Goal: Information Seeking & Learning: Learn about a topic

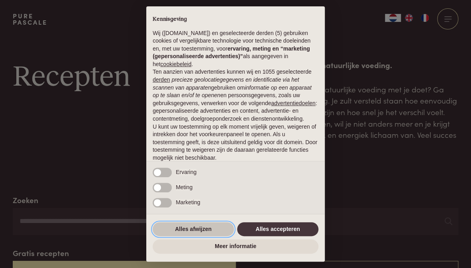
click at [213, 229] on button "Alles afwijzen" at bounding box center [193, 229] width 81 height 14
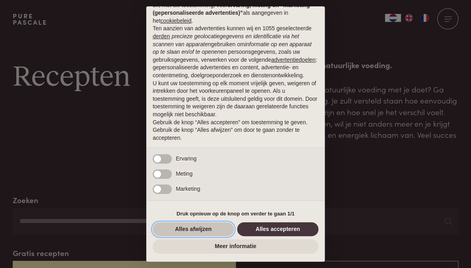
click at [215, 229] on button "Alles afwijzen" at bounding box center [193, 229] width 81 height 14
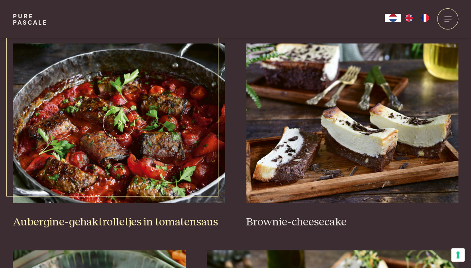
scroll to position [336, 0]
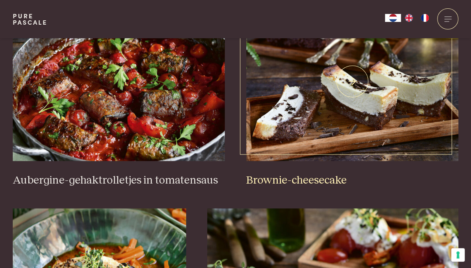
click at [354, 104] on img at bounding box center [352, 81] width 212 height 159
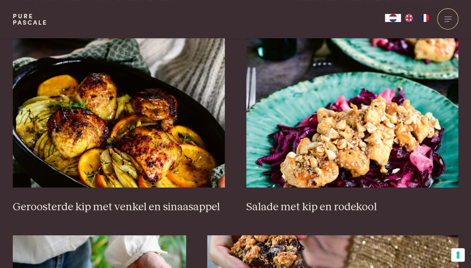
scroll to position [967, 0]
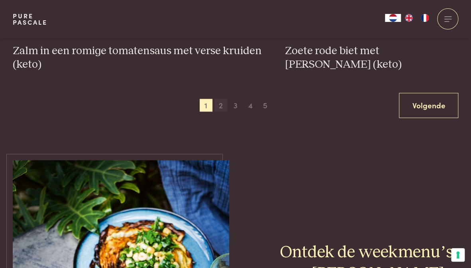
click at [218, 102] on span "2" at bounding box center [220, 105] width 13 height 13
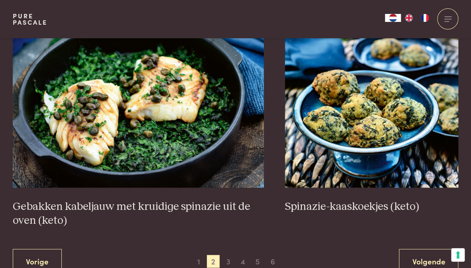
scroll to position [1414, 0]
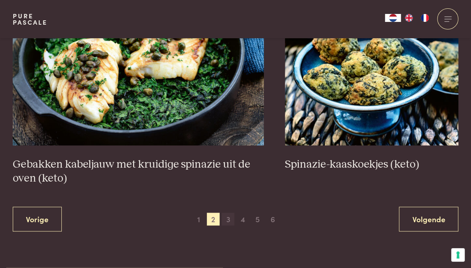
click at [233, 220] on span "3" at bounding box center [227, 219] width 13 height 13
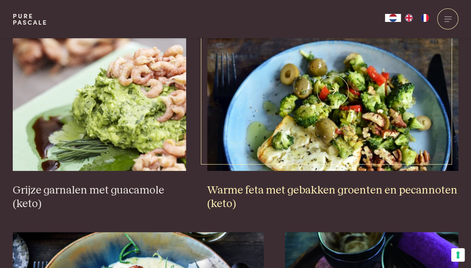
scroll to position [1204, 0]
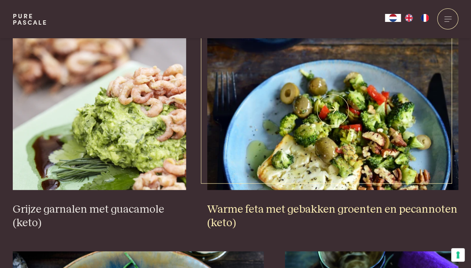
click at [309, 120] on img at bounding box center [332, 110] width 251 height 159
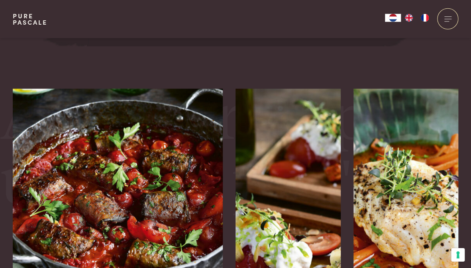
scroll to position [1934, 0]
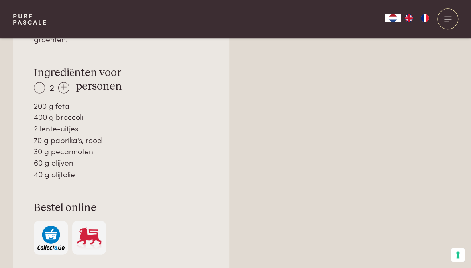
scroll to position [589, 0]
